Goal: Task Accomplishment & Management: Manage account settings

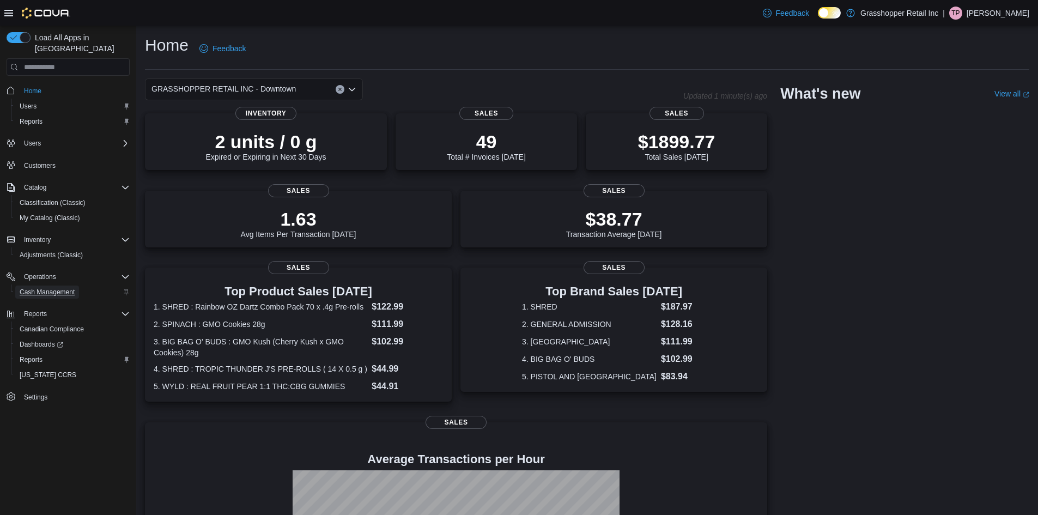
click at [71, 288] on span "Cash Management" at bounding box center [47, 292] width 55 height 9
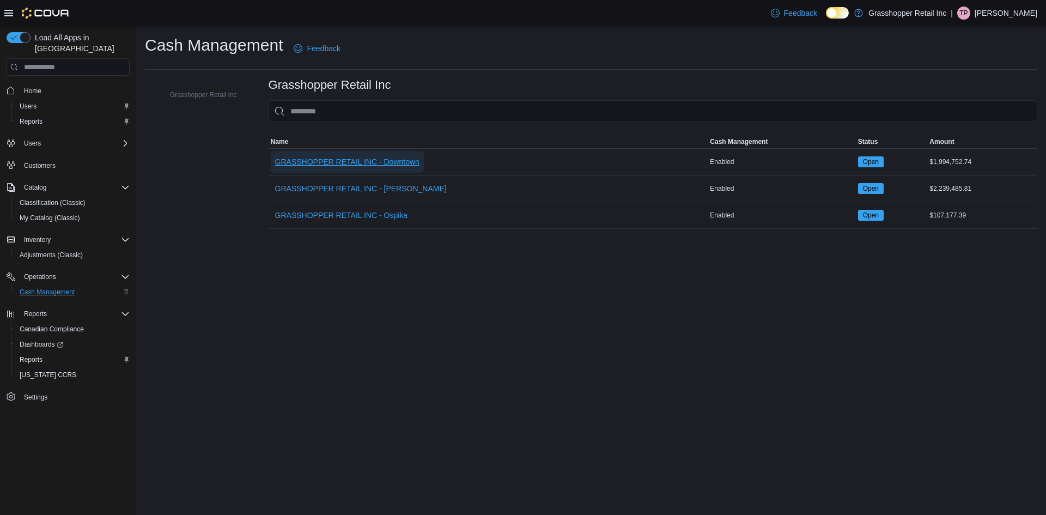
click at [368, 167] on span "GRASSHOPPER RETAIL INC - Downtown" at bounding box center [347, 161] width 144 height 11
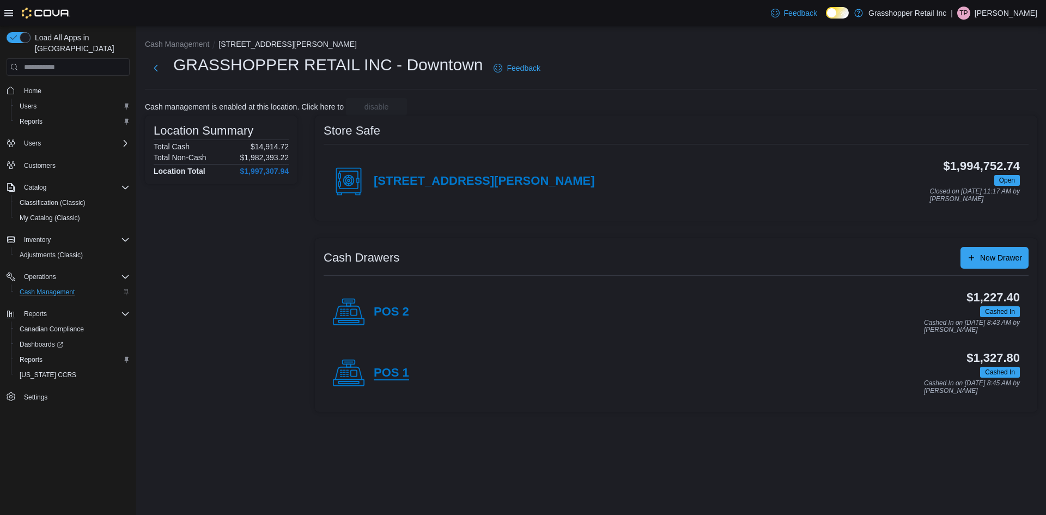
click at [394, 377] on h4 "POS 1" at bounding box center [391, 373] width 35 height 14
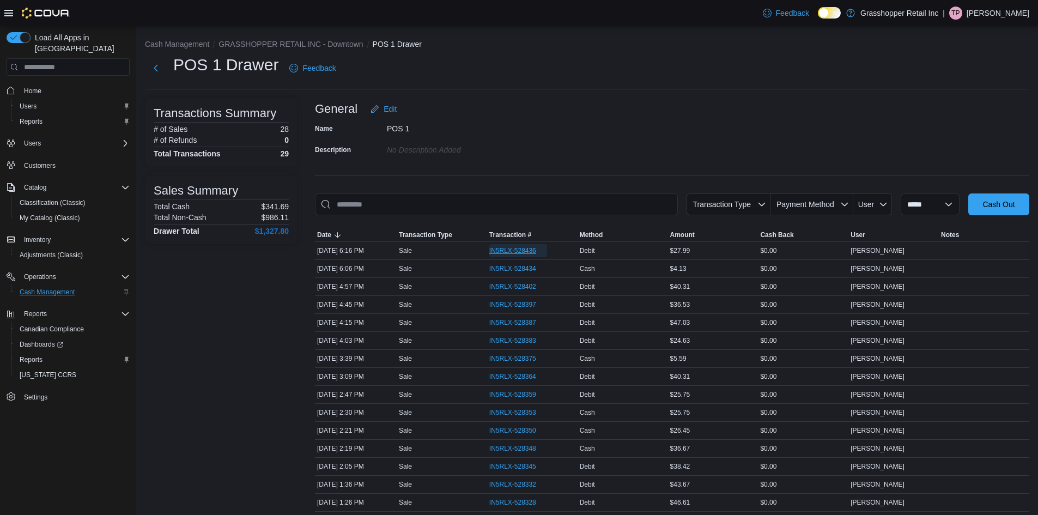
click at [529, 255] on span "IN5RLX-528436" at bounding box center [512, 250] width 47 height 9
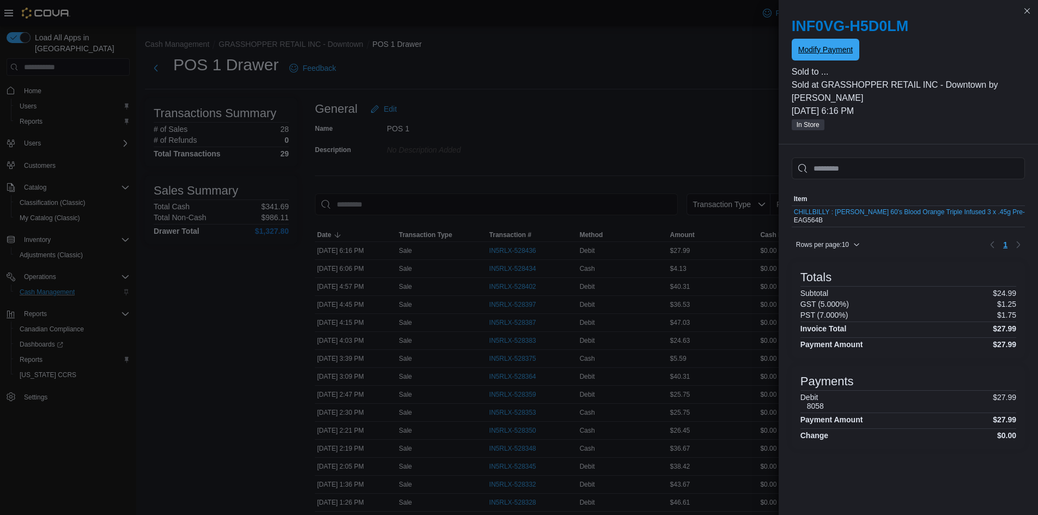
click at [840, 61] on span "Modify Payment" at bounding box center [825, 50] width 55 height 22
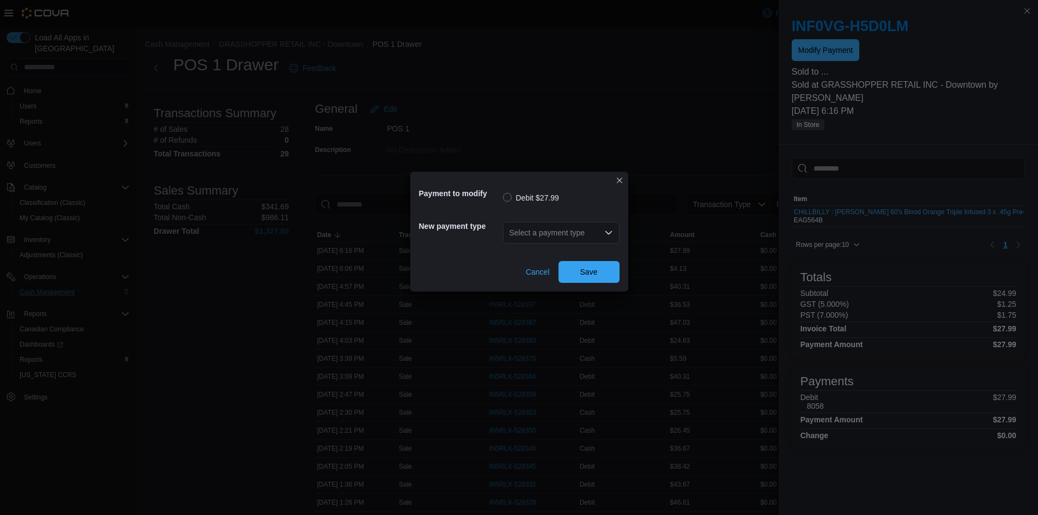
click at [597, 237] on div "Select a payment type" at bounding box center [561, 233] width 117 height 22
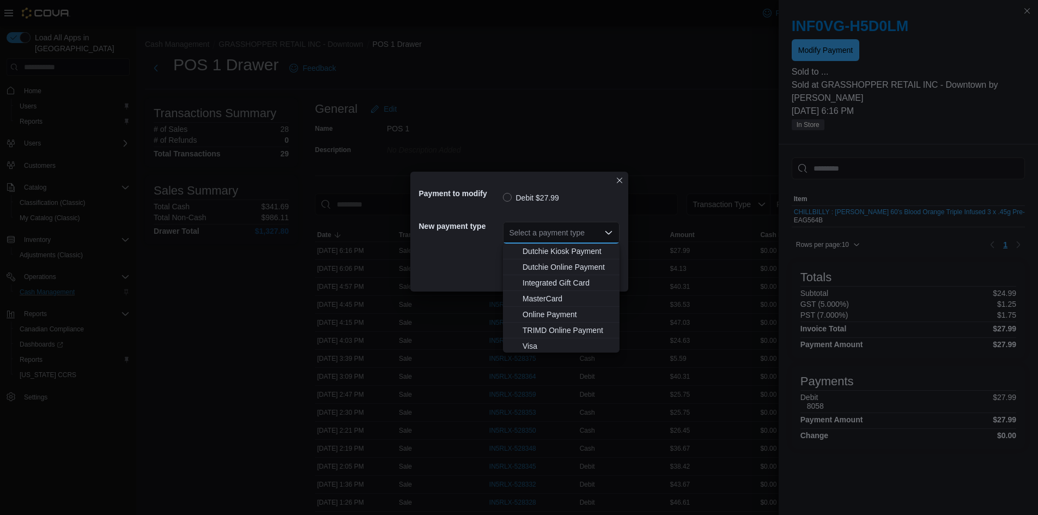
scroll to position [81, 0]
click at [536, 344] on span "Visa" at bounding box center [568, 344] width 90 height 11
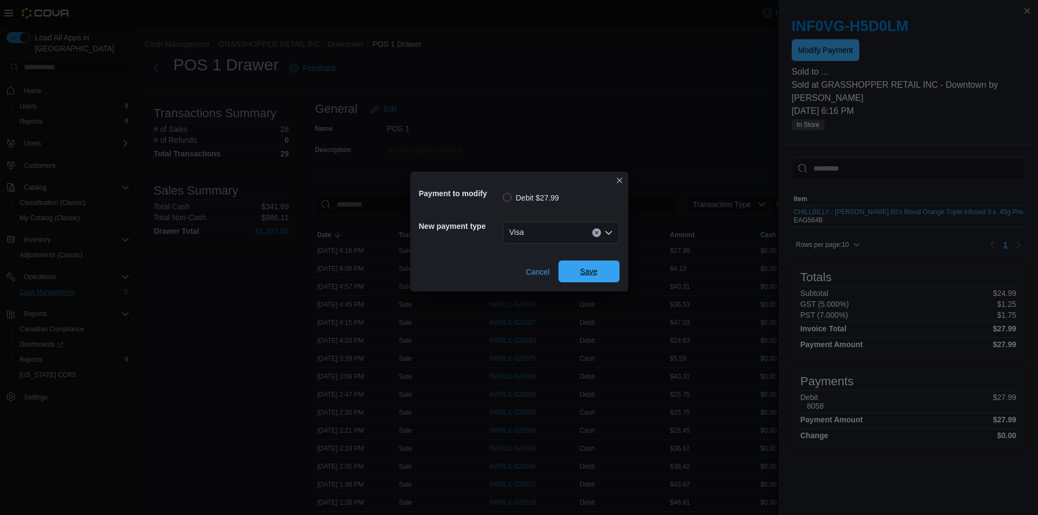
click at [590, 274] on span "Save" at bounding box center [588, 271] width 17 height 11
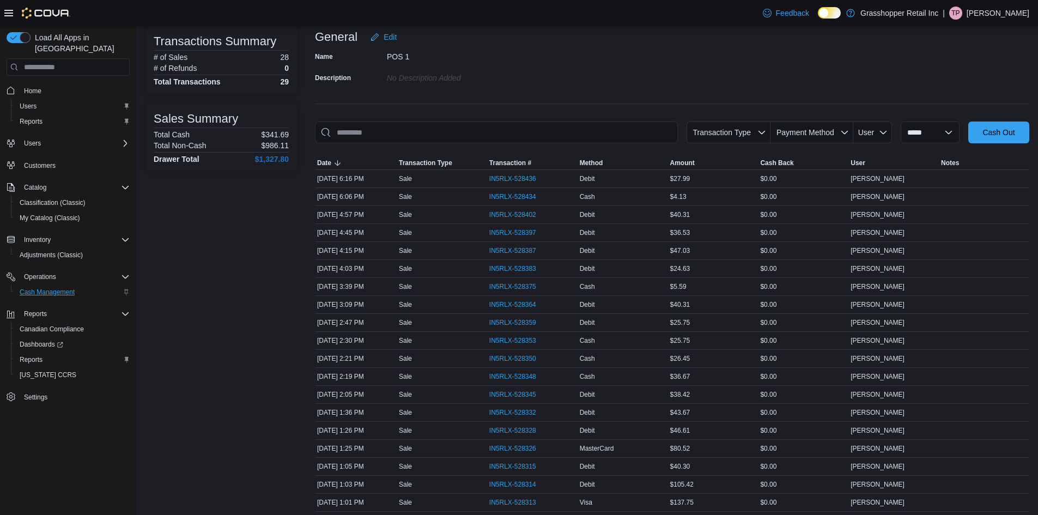
scroll to position [0, 0]
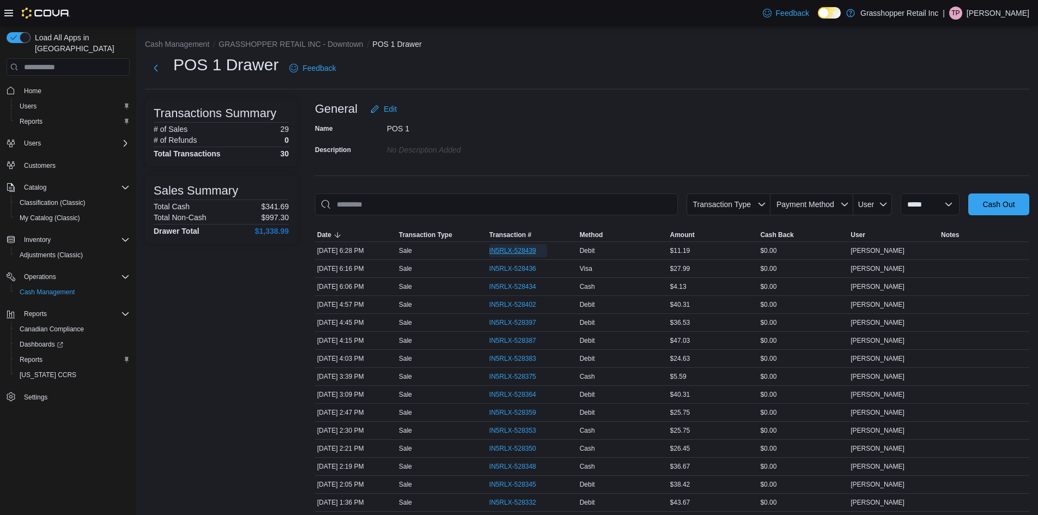
click at [511, 251] on span "IN5RLX-528439" at bounding box center [512, 250] width 47 height 9
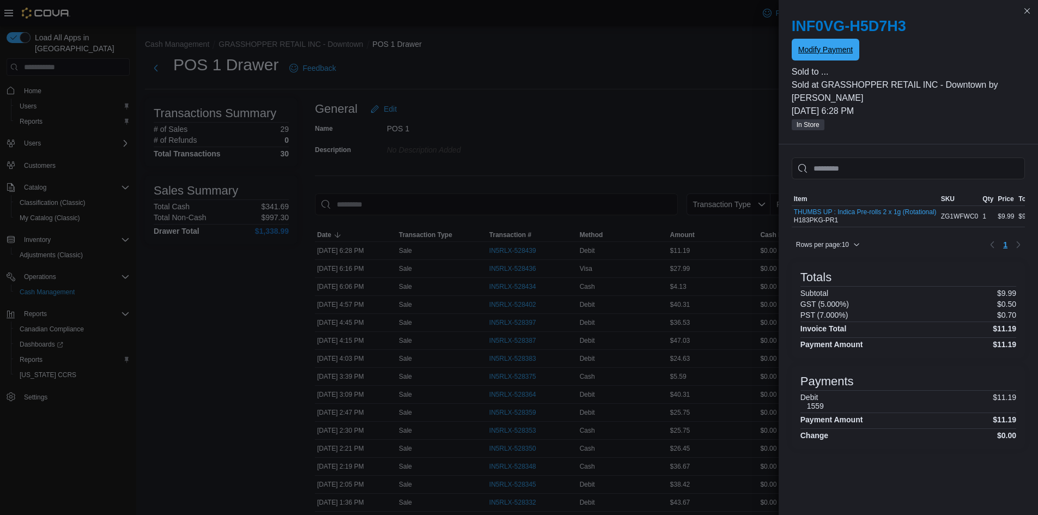
click at [802, 56] on span "Modify Payment" at bounding box center [825, 50] width 55 height 22
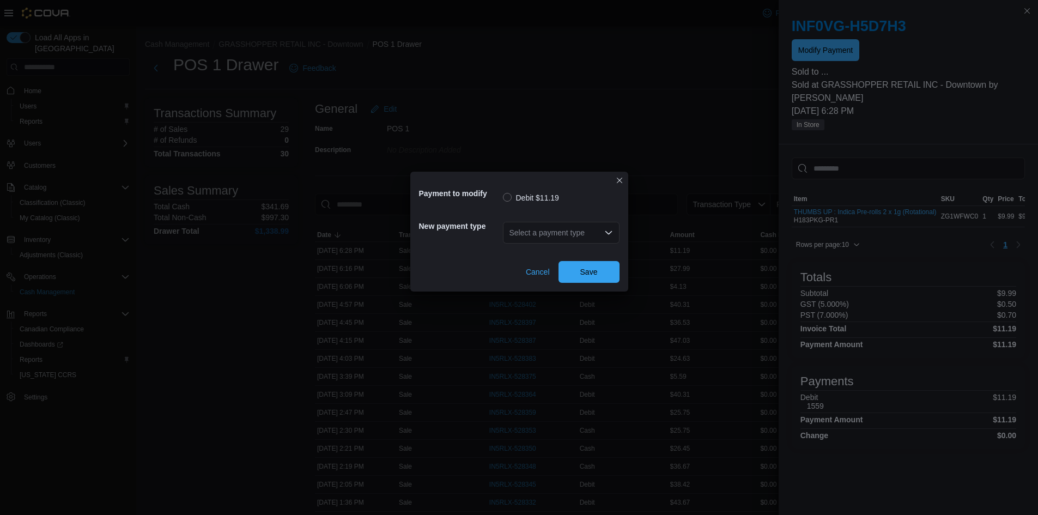
click at [545, 228] on div "Select a payment type" at bounding box center [561, 233] width 117 height 22
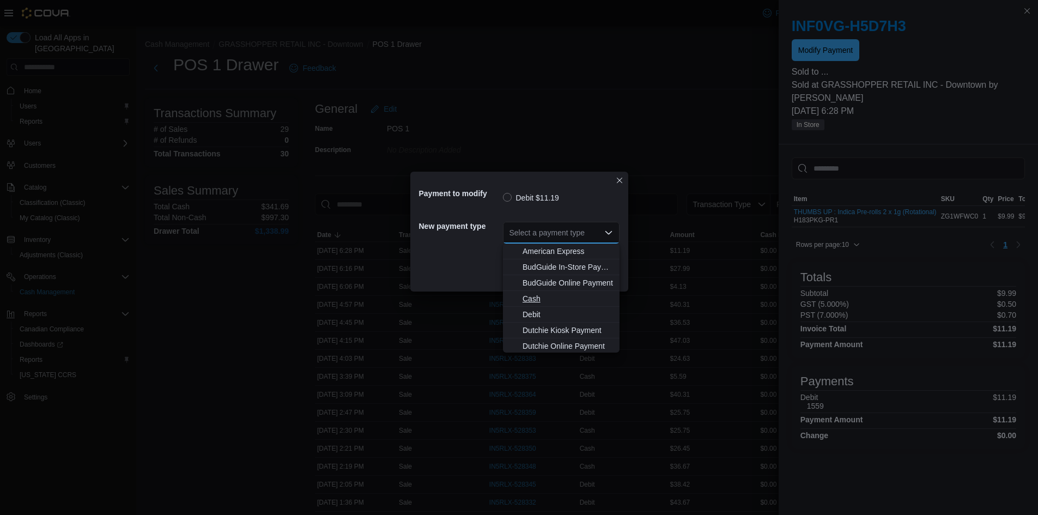
scroll to position [81, 0]
click at [540, 343] on span "Visa" at bounding box center [568, 344] width 90 height 11
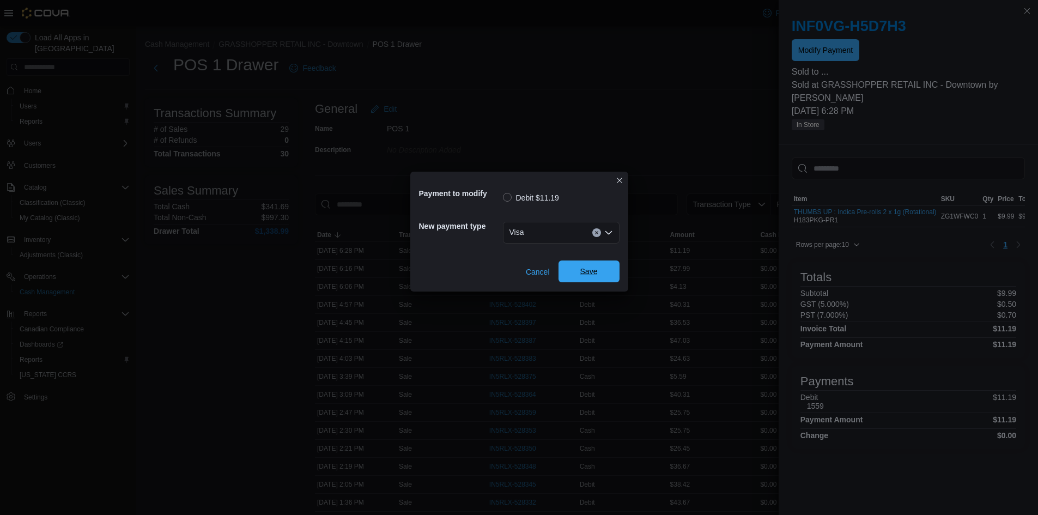
click at [592, 265] on span "Save" at bounding box center [589, 272] width 48 height 22
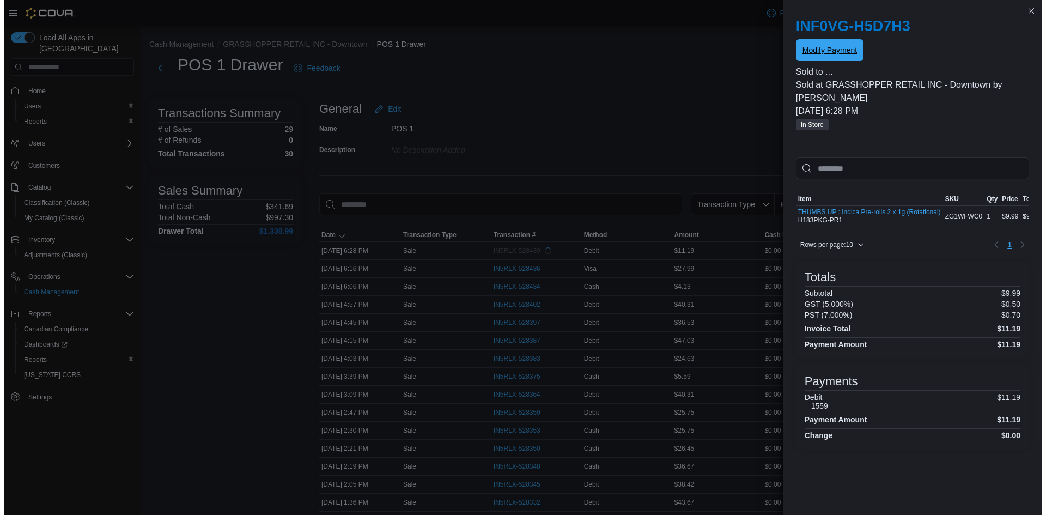
scroll to position [0, 0]
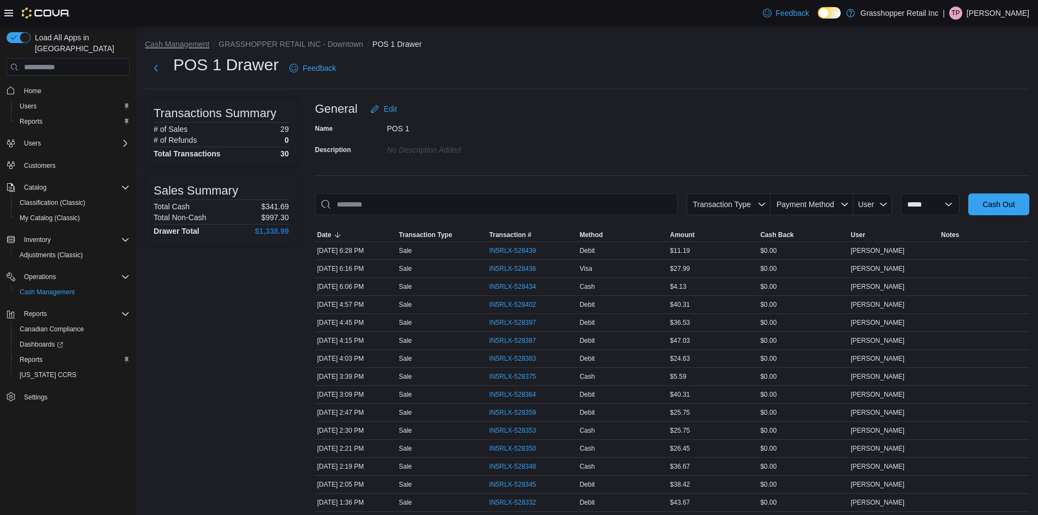
click at [186, 44] on button "Cash Management" at bounding box center [177, 44] width 64 height 9
